Goal: Find specific page/section: Find specific page/section

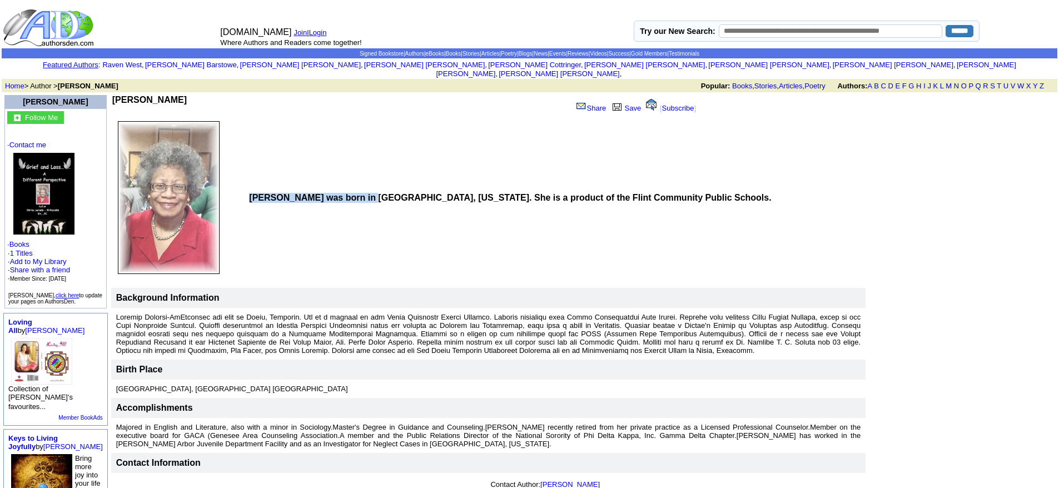
drag, startPoint x: 374, startPoint y: 189, endPoint x: 271, endPoint y: 172, distance: 104.2
click at [273, 175] on td "Shirley Luckado-McReynolds was born in Flint, Michigan. She is a product of the…" at bounding box center [556, 197] width 620 height 161
copy div "Shirley Luckado-McReynolds"
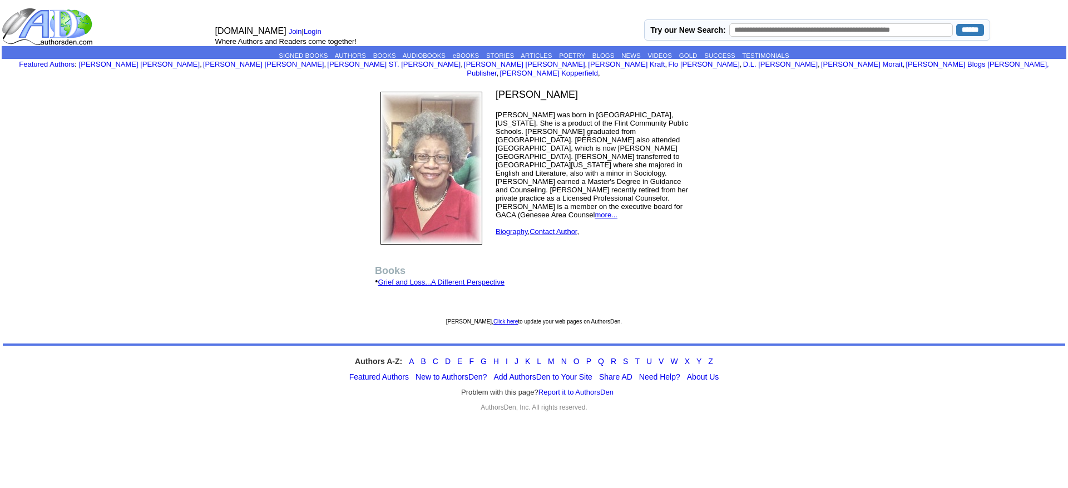
drag, startPoint x: 617, startPoint y: 88, endPoint x: 492, endPoint y: 86, distance: 124.6
click at [492, 86] on td "[PERSON_NAME] [PERSON_NAME] [PERSON_NAME] was born in [GEOGRAPHIC_DATA], [US_ST…" at bounding box center [594, 168] width 205 height 166
copy font "[PERSON_NAME]"
